Goal: Transaction & Acquisition: Download file/media

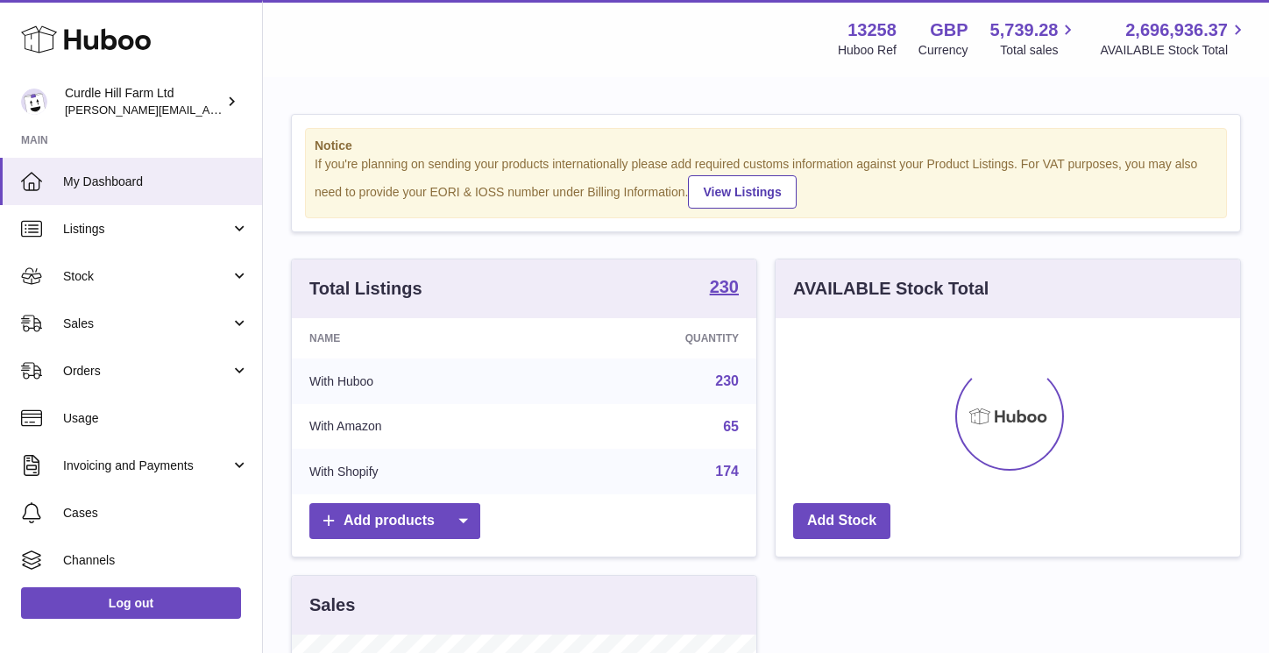
scroll to position [273, 465]
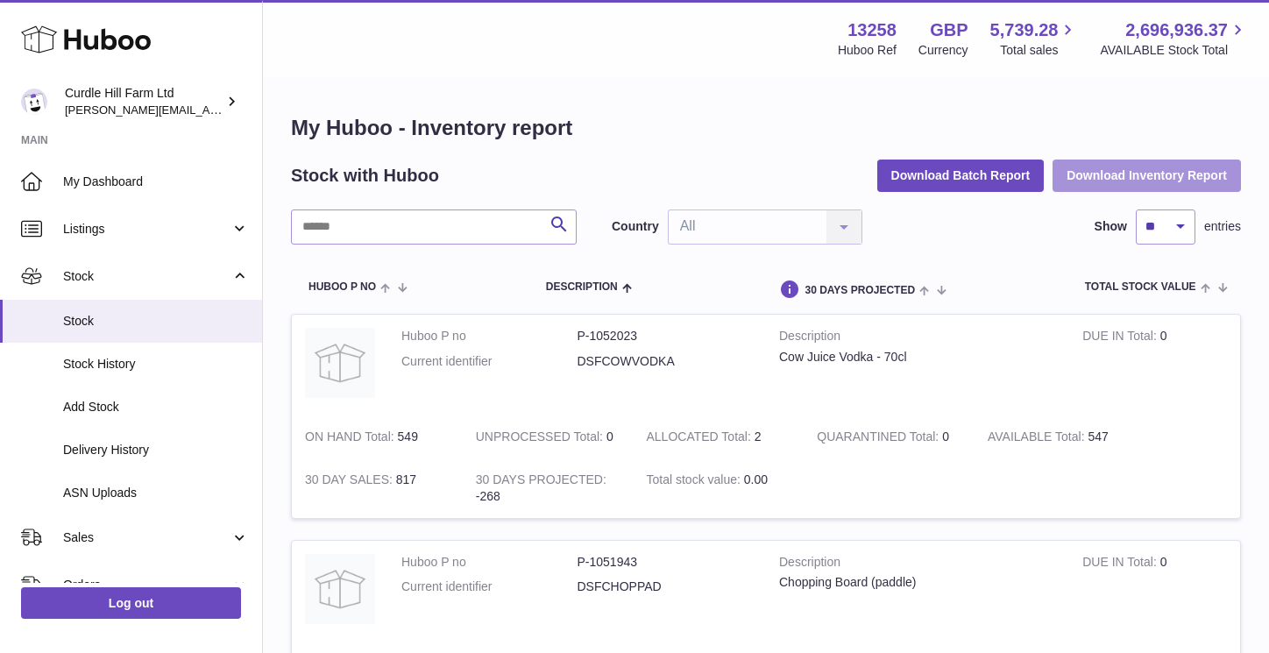
click at [1167, 171] on button "Download Inventory Report" at bounding box center [1147, 176] width 188 height 32
